Goal: Transaction & Acquisition: Purchase product/service

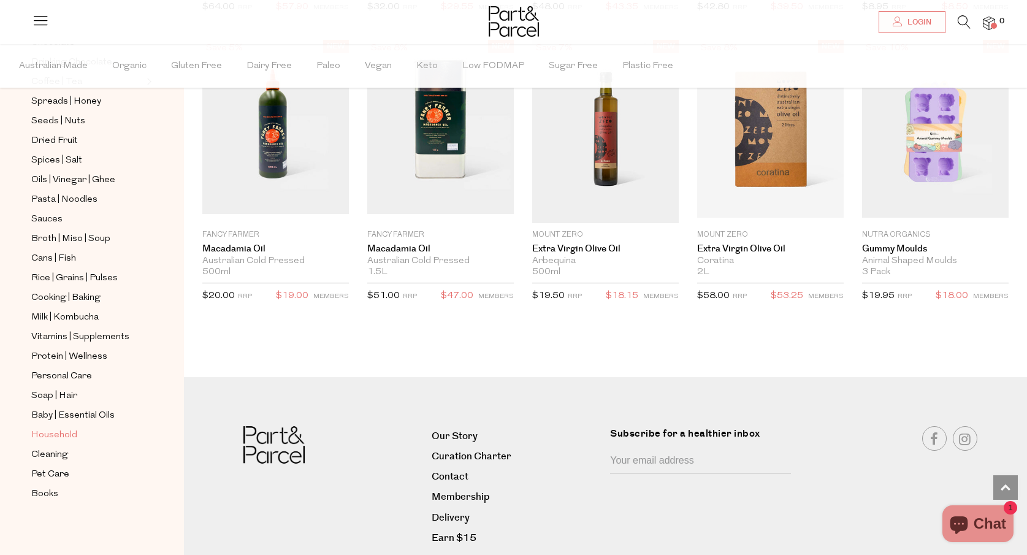
scroll to position [318, 0]
click at [63, 434] on span "Household" at bounding box center [54, 435] width 46 height 15
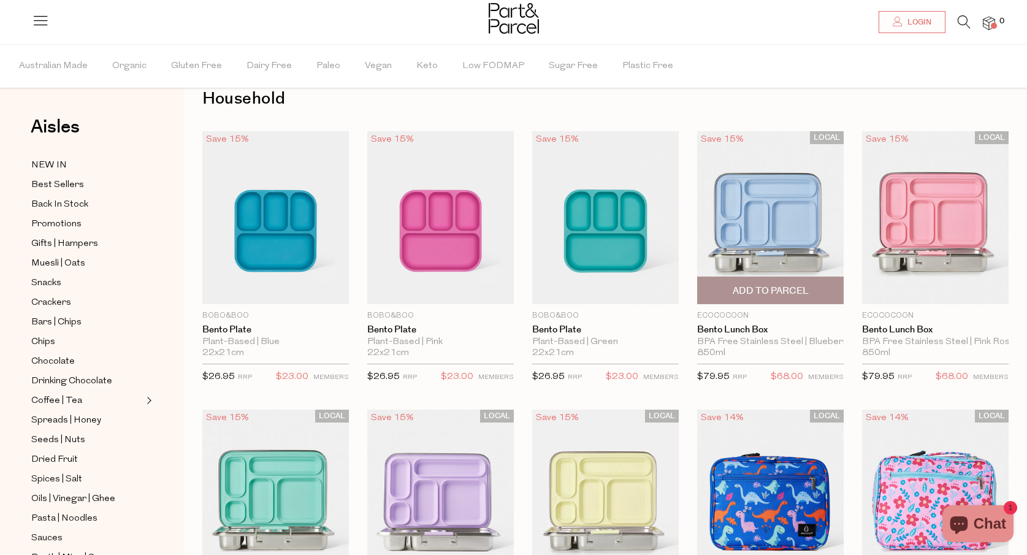
scroll to position [359, 0]
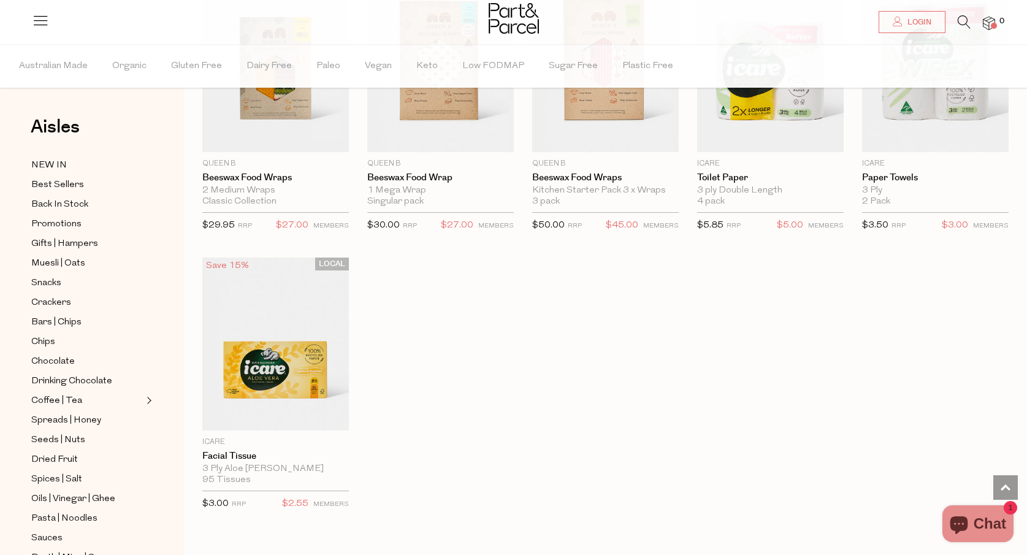
scroll to position [4244, 0]
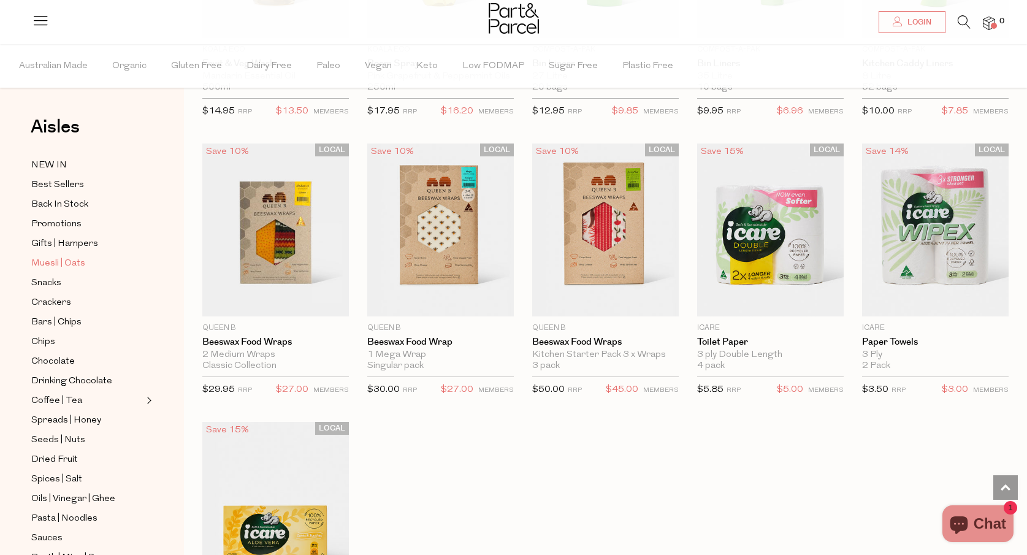
click at [81, 261] on span "Muesli | Oats" at bounding box center [58, 263] width 54 height 15
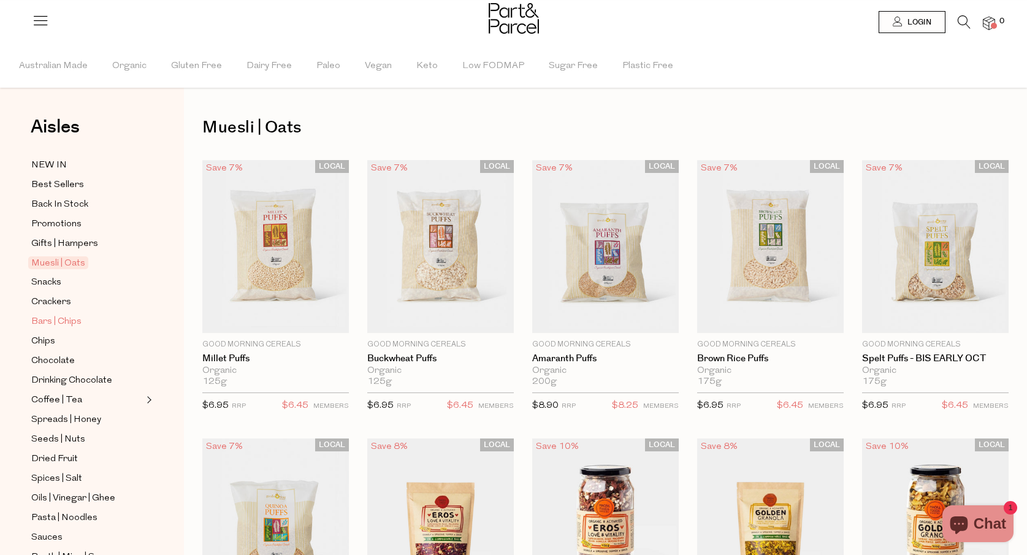
click at [62, 319] on span "Bars | Chips" at bounding box center [56, 322] width 50 height 15
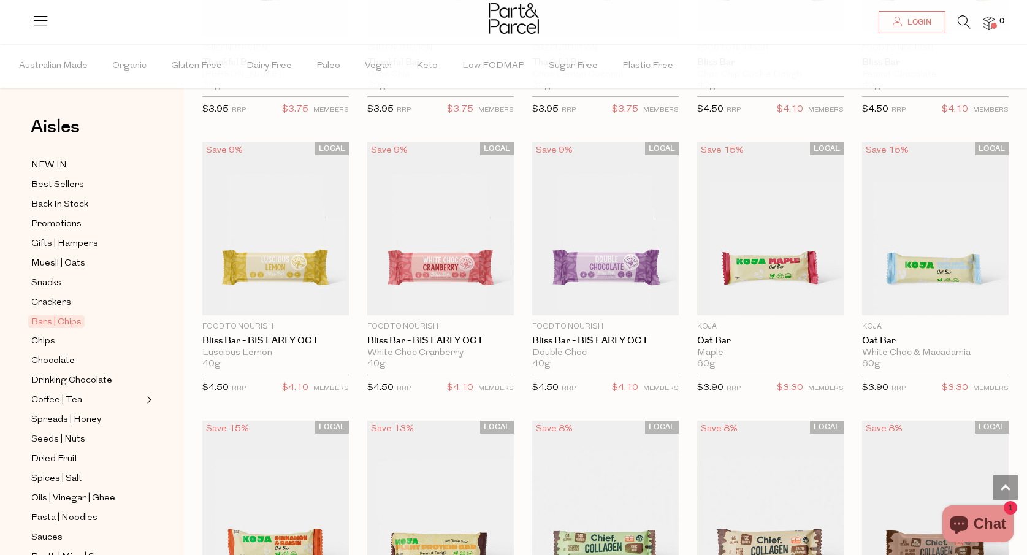
scroll to position [302, 0]
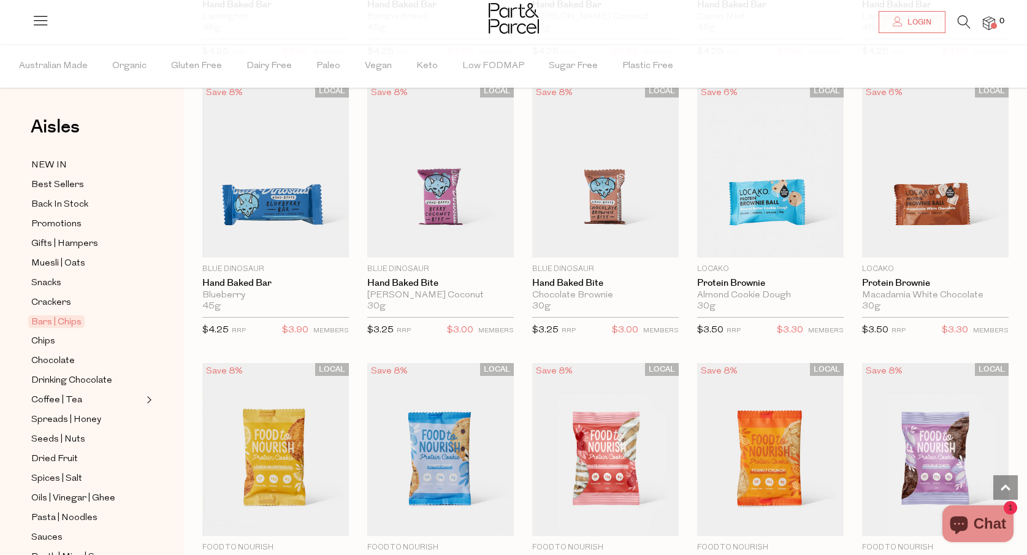
scroll to position [1508, 0]
